Goal: Transaction & Acquisition: Download file/media

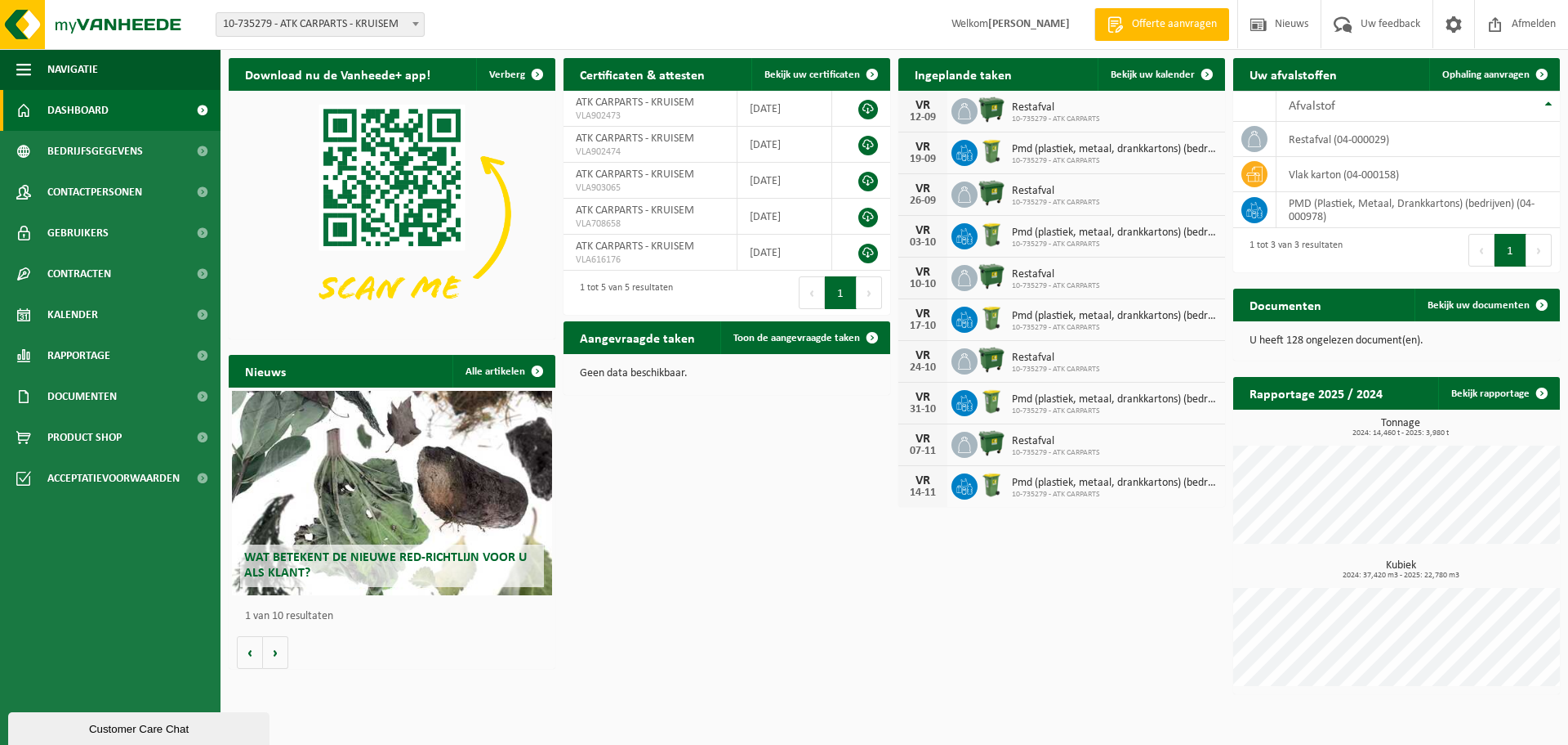
click at [1293, 316] on h2 "Documenten" at bounding box center [1286, 304] width 105 height 32
click at [1479, 308] on span "Bekijk uw documenten" at bounding box center [1479, 305] width 102 height 10
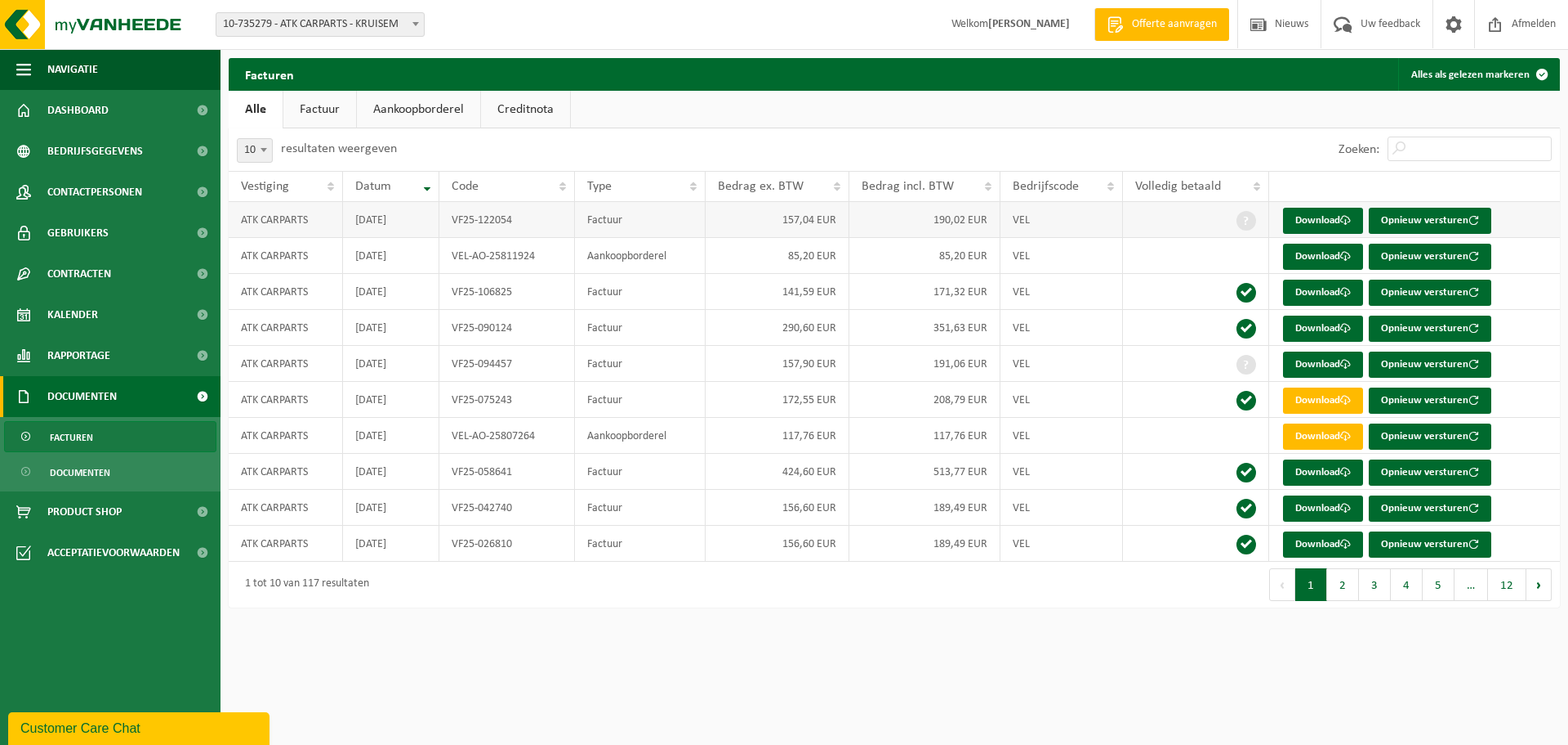
click at [605, 219] on td "Factuur" at bounding box center [640, 220] width 130 height 36
click at [484, 215] on td "VF25-122054" at bounding box center [506, 220] width 135 height 36
click at [387, 223] on td "[DATE]" at bounding box center [391, 220] width 97 height 36
click at [1327, 217] on link "Download" at bounding box center [1323, 221] width 80 height 26
click at [431, 112] on link "Aankoopborderel" at bounding box center [419, 110] width 124 height 38
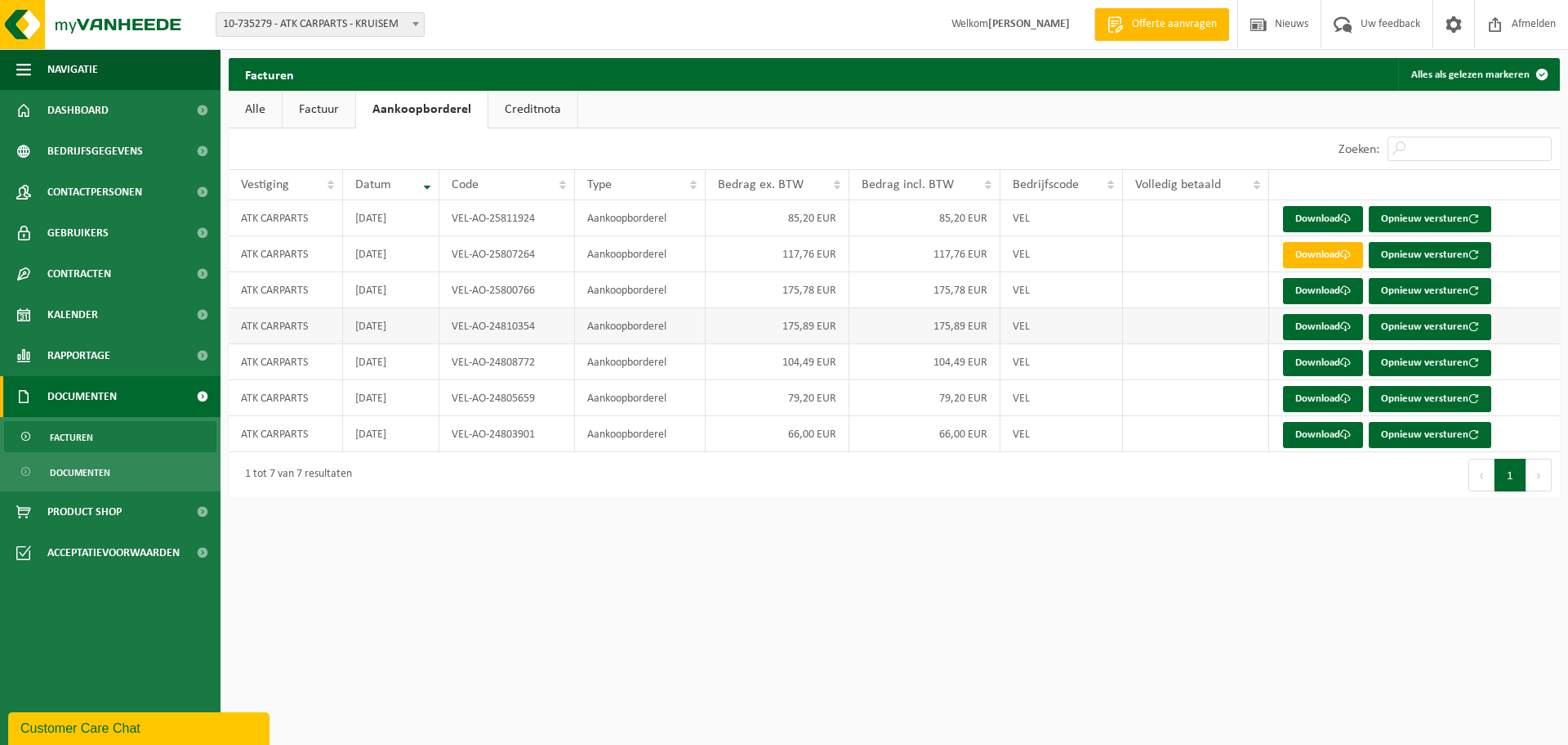
click at [1320, 311] on td "Download Opnieuw versturen" at bounding box center [1414, 326] width 291 height 36
click at [1314, 328] on link "Download" at bounding box center [1323, 327] width 80 height 26
click at [778, 435] on td "66,00 EUR" at bounding box center [778, 434] width 144 height 36
click at [534, 111] on link "Creditnota" at bounding box center [533, 110] width 89 height 38
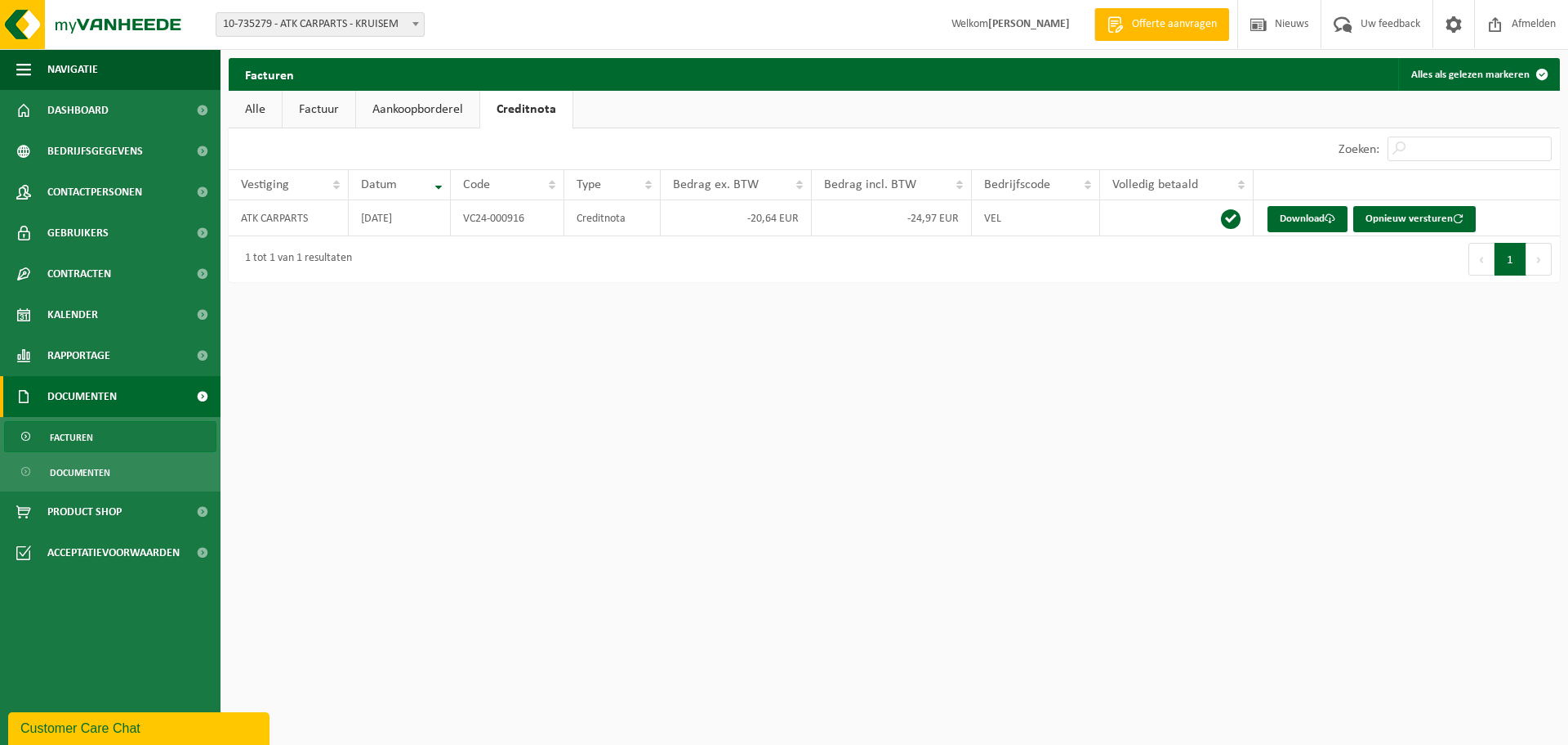
click at [420, 102] on link "Aankoopborderel" at bounding box center [418, 110] width 124 height 38
